Goal: Information Seeking & Learning: Find contact information

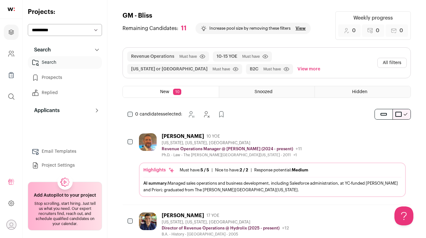
click at [382, 66] on button "All filters" at bounding box center [392, 63] width 29 height 10
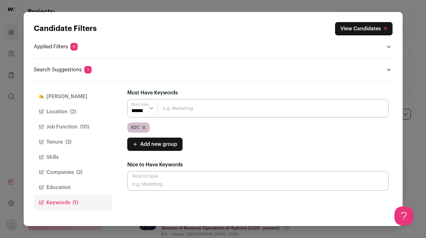
click at [143, 127] on icon "Close modal via background" at bounding box center [144, 128] width 4 height 4
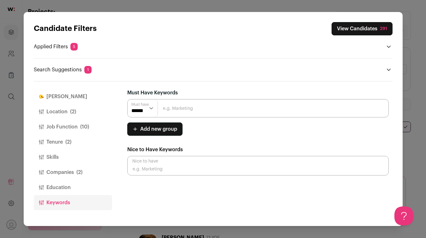
click at [61, 169] on button "Companies (2)" at bounding box center [73, 172] width 78 height 15
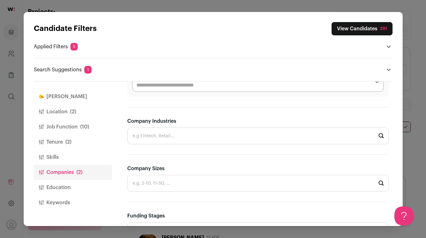
scroll to position [154, 0]
click at [187, 136] on input "Company Industries" at bounding box center [258, 135] width 262 height 17
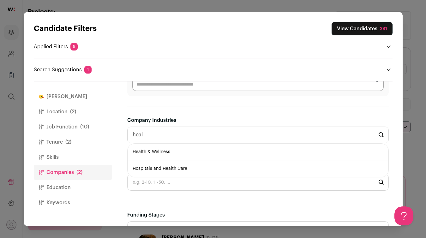
click at [154, 156] on li "Health & Wellness" at bounding box center [258, 152] width 261 height 17
type input "Health & Wellness"
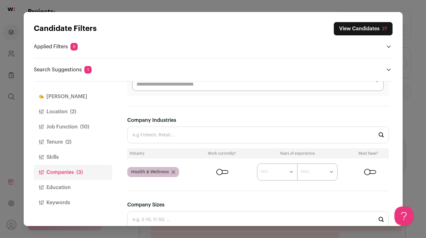
click at [361, 28] on button "View Candidates 27" at bounding box center [363, 28] width 59 height 13
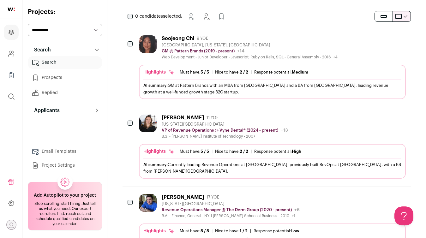
scroll to position [99, 0]
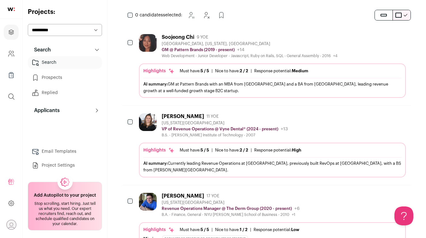
click at [279, 42] on div "[GEOGRAPHIC_DATA], [US_STATE], [GEOGRAPHIC_DATA]" at bounding box center [250, 43] width 176 height 5
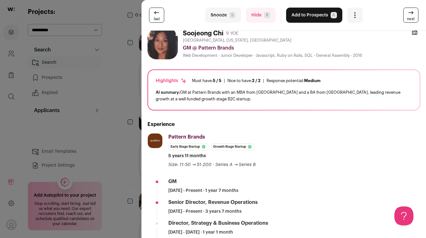
scroll to position [0, 0]
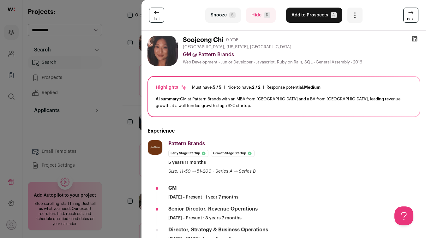
click at [413, 39] on icon at bounding box center [415, 39] width 6 height 6
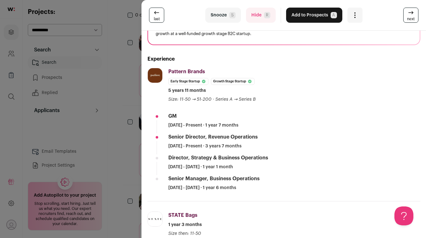
scroll to position [79, 0]
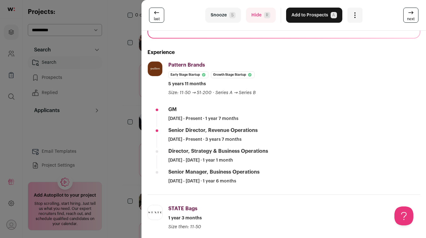
click at [120, 165] on div "last Snooze S Hide R Add to Prospects A Are you sure? Soojeong Chi is already i…" at bounding box center [213, 119] width 426 height 238
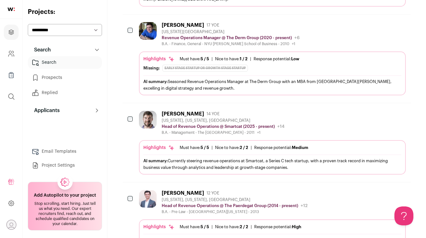
scroll to position [275, 0]
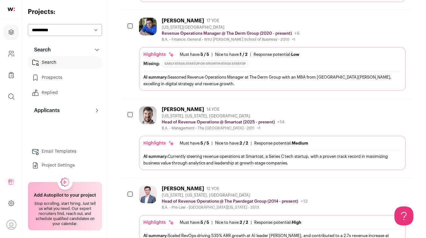
click at [210, 118] on div "[US_STATE], [US_STATE], [GEOGRAPHIC_DATA]" at bounding box center [223, 116] width 123 height 5
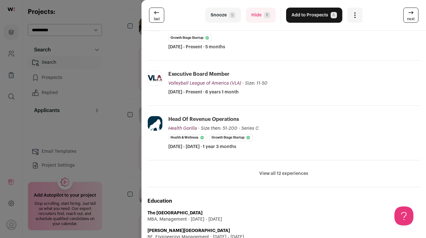
scroll to position [0, 0]
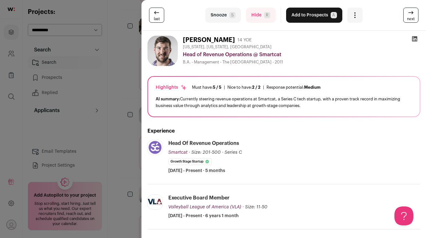
click at [415, 40] on icon at bounding box center [415, 39] width 6 height 6
click at [115, 135] on div "last Snooze S Hide R Add to Prospects A Are you sure? [PERSON_NAME] is already …" at bounding box center [213, 119] width 426 height 238
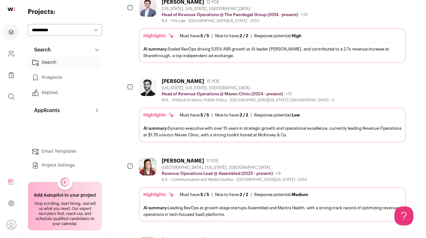
scroll to position [463, 0]
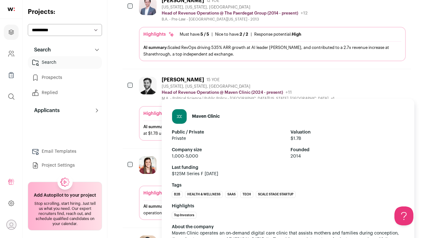
click at [214, 93] on p "Head of Revenue Operations @ Maven Clinic (2024 - present)" at bounding box center [222, 92] width 121 height 5
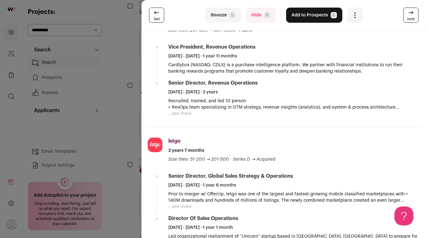
scroll to position [0, 0]
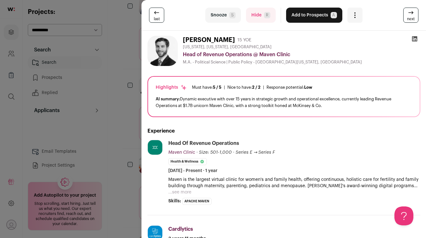
click at [412, 39] on icon at bounding box center [414, 38] width 5 height 5
